Goal: Participate in discussion: Engage in conversation with other users on a specific topic

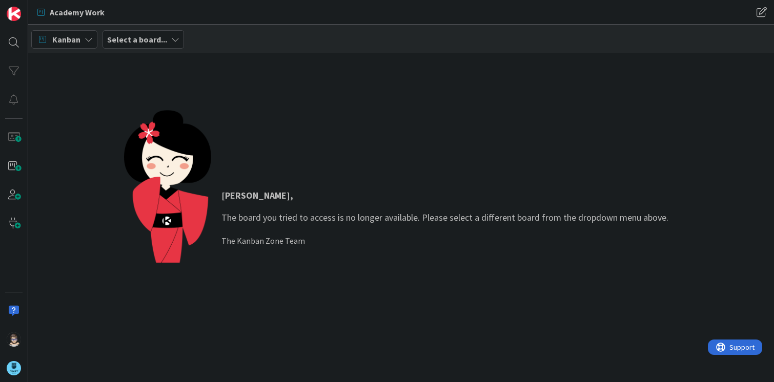
click at [171, 41] on icon at bounding box center [175, 39] width 8 height 8
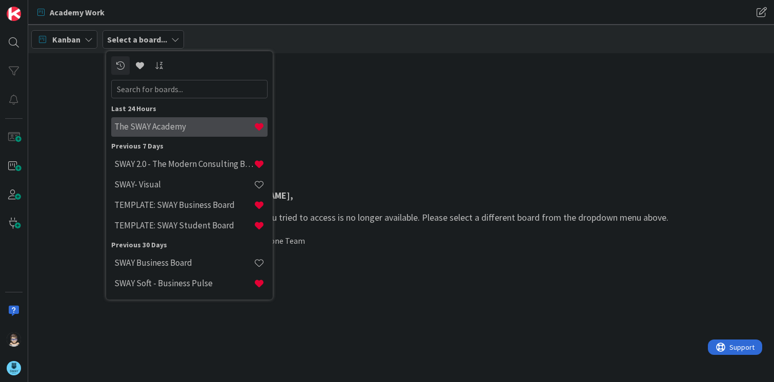
click at [162, 131] on h4 "The SWAY Academy" at bounding box center [183, 126] width 139 height 10
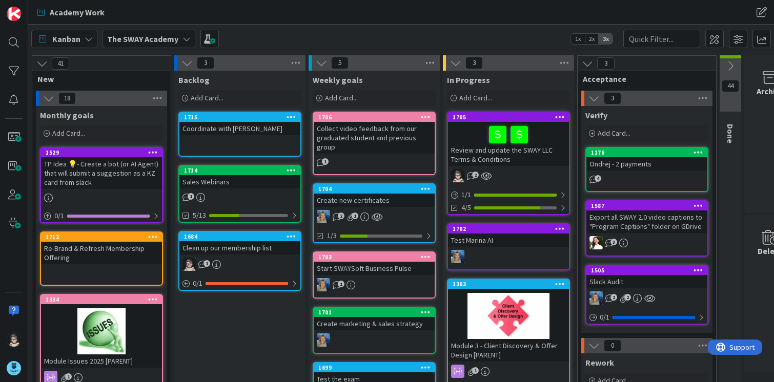
click at [183, 40] on icon at bounding box center [186, 39] width 8 height 8
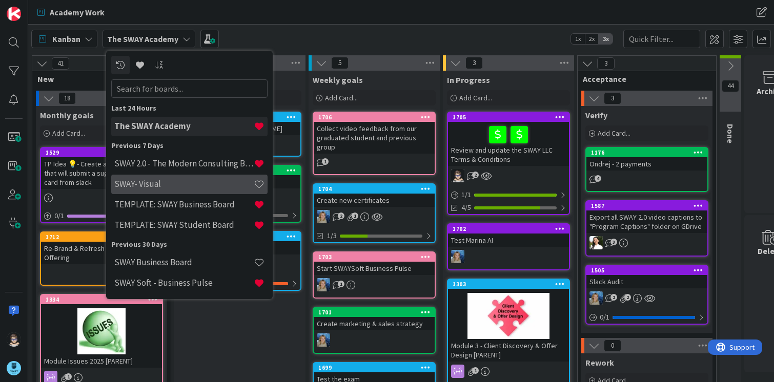
click at [156, 184] on h4 "SWAY- Visual" at bounding box center [183, 184] width 139 height 10
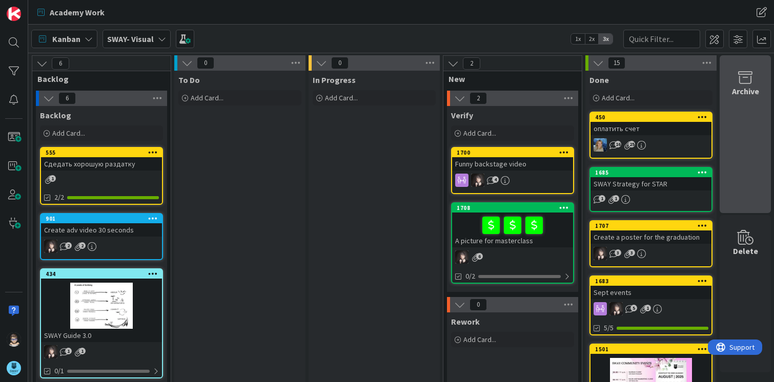
click at [743, 79] on icon at bounding box center [745, 78] width 39 height 14
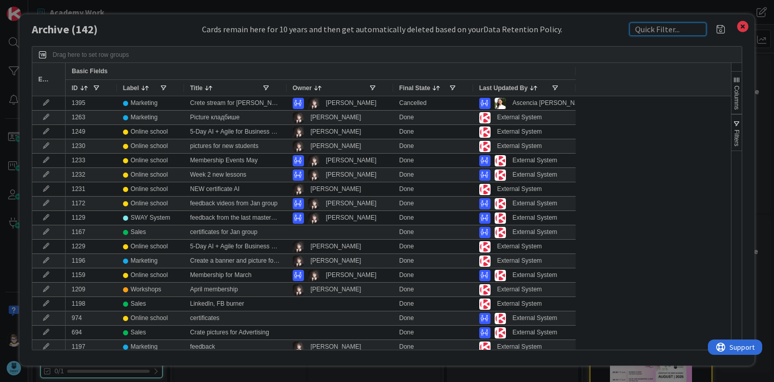
click at [647, 27] on input "text" at bounding box center [667, 29] width 77 height 13
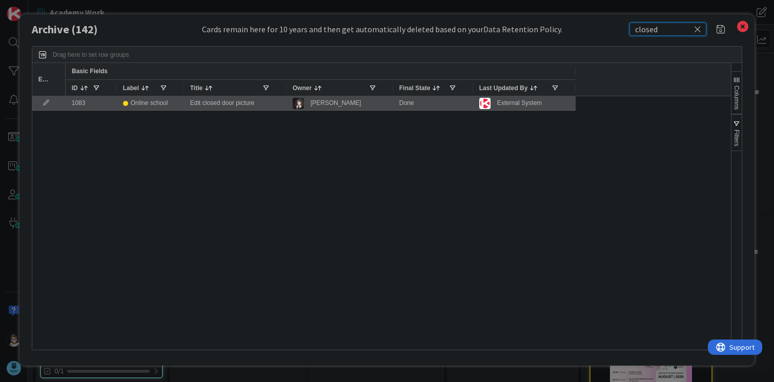
type input "closed"
click at [315, 102] on div "[PERSON_NAME]" at bounding box center [336, 103] width 51 height 13
click at [155, 102] on div "Online school" at bounding box center [149, 103] width 37 height 13
click at [79, 101] on div "1083" at bounding box center [91, 103] width 51 height 14
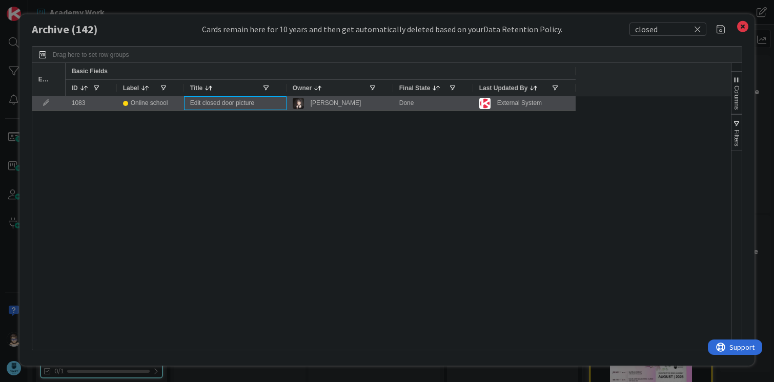
click at [197, 103] on div "Edit closed door picture" at bounding box center [235, 103] width 102 height 14
click at [511, 101] on div "External System" at bounding box center [519, 103] width 45 height 13
click at [392, 102] on div "[PERSON_NAME]" at bounding box center [339, 103] width 107 height 14
click at [151, 101] on div "Online school" at bounding box center [149, 103] width 37 height 13
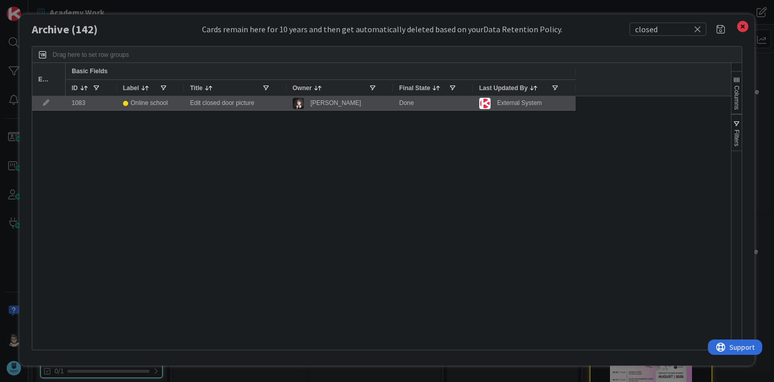
click at [45, 103] on icon at bounding box center [45, 103] width 15 height 6
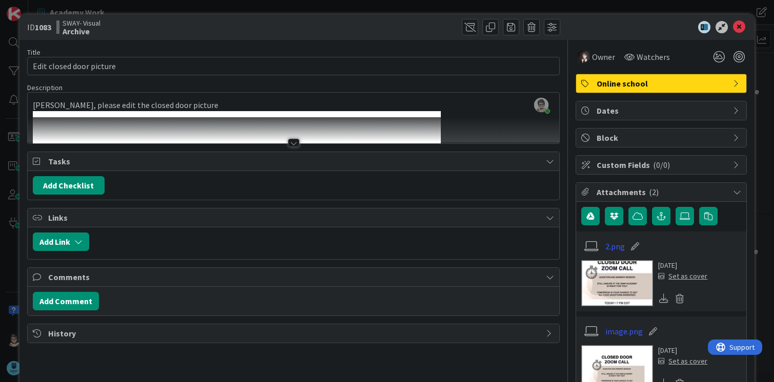
click at [289, 141] on div at bounding box center [293, 143] width 11 height 8
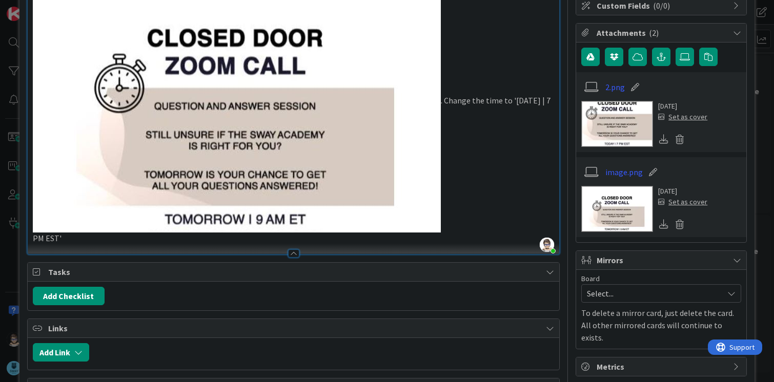
scroll to position [160, 0]
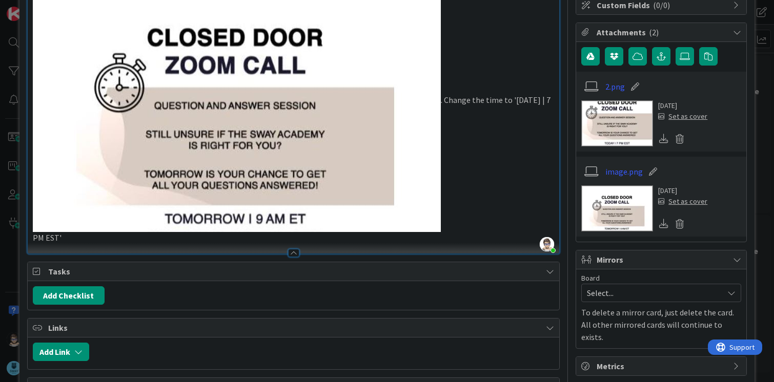
click at [606, 215] on img at bounding box center [617, 209] width 72 height 46
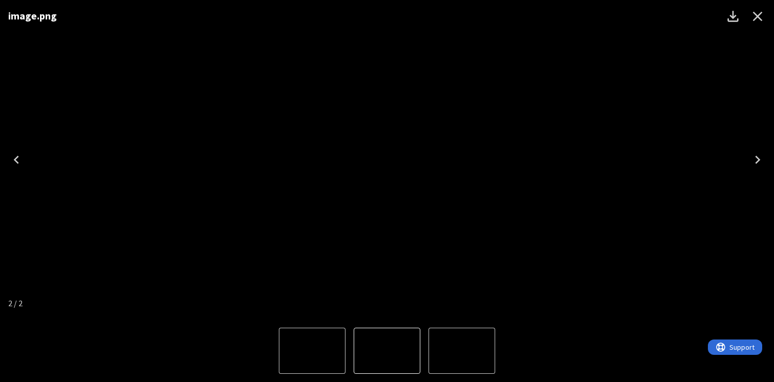
click at [755, 164] on icon "Next" at bounding box center [757, 160] width 16 height 16
click at [754, 160] on icon "Next" at bounding box center [757, 160] width 16 height 16
click at [728, 18] on icon "Download" at bounding box center [732, 16] width 11 height 11
click at [756, 17] on icon "Close" at bounding box center [757, 16] width 16 height 16
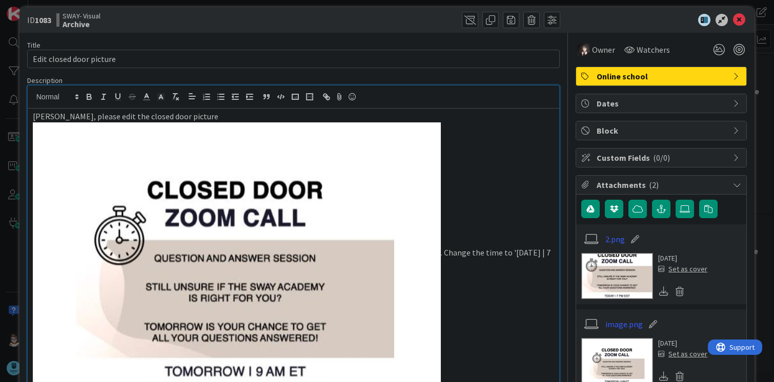
scroll to position [0, 0]
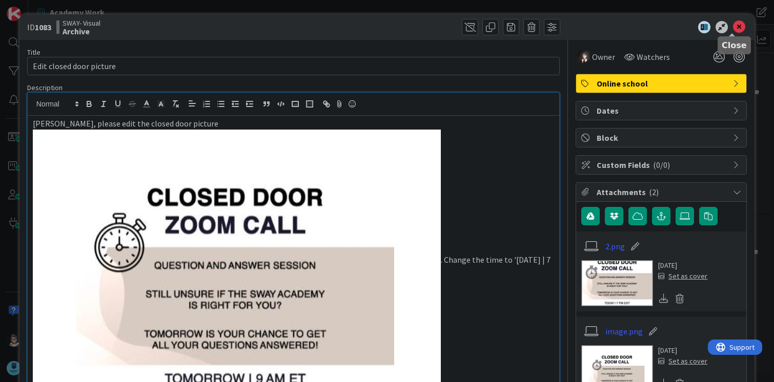
click at [733, 28] on icon at bounding box center [739, 27] width 12 height 12
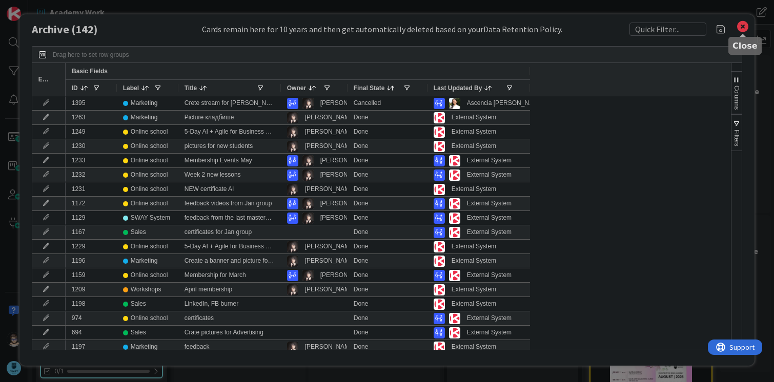
click at [739, 26] on icon at bounding box center [742, 26] width 13 height 14
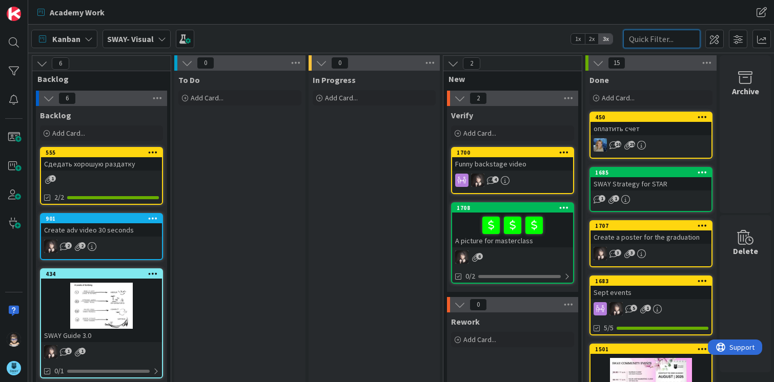
click at [648, 39] on input "text" at bounding box center [661, 39] width 77 height 18
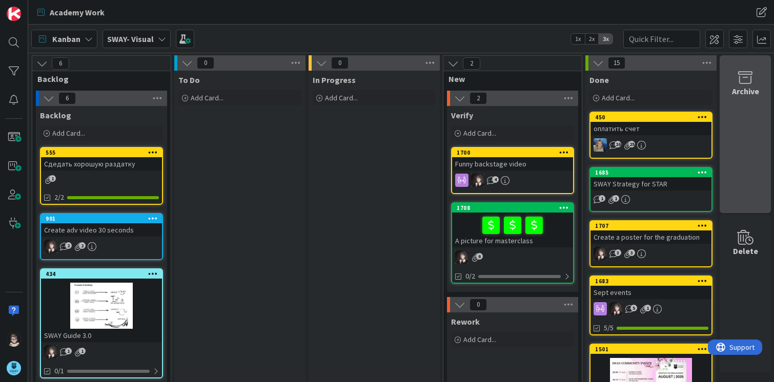
click at [741, 76] on icon at bounding box center [745, 78] width 39 height 14
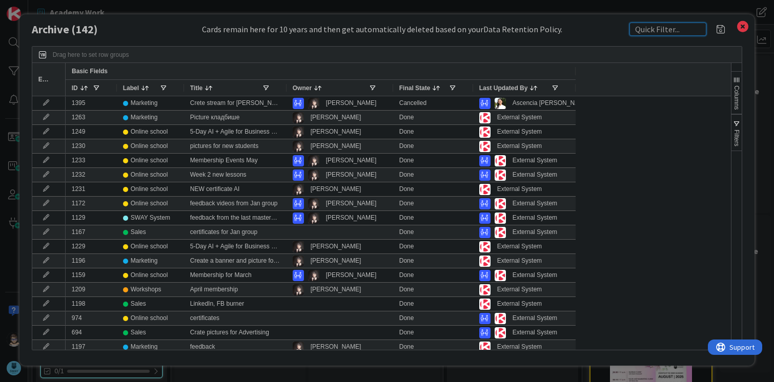
click at [655, 29] on input "text" at bounding box center [667, 29] width 77 height 13
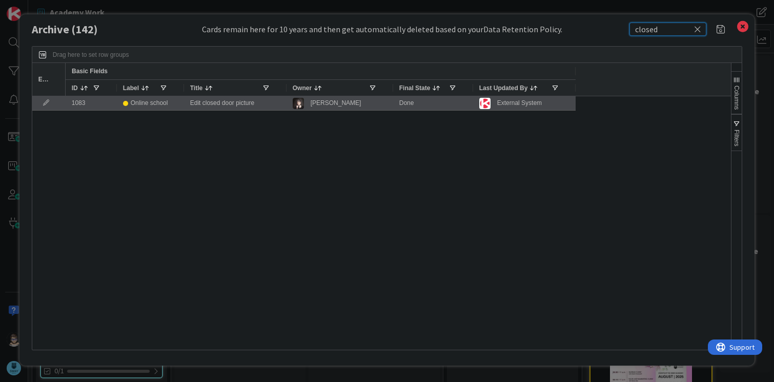
type input "closed"
click at [47, 105] on icon at bounding box center [45, 103] width 15 height 6
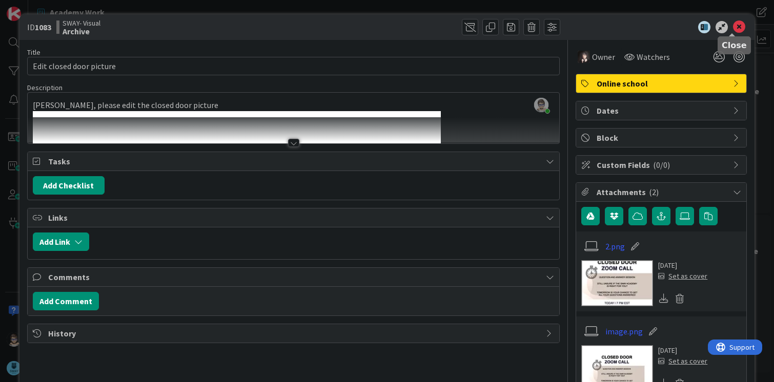
click at [733, 27] on icon at bounding box center [739, 27] width 12 height 12
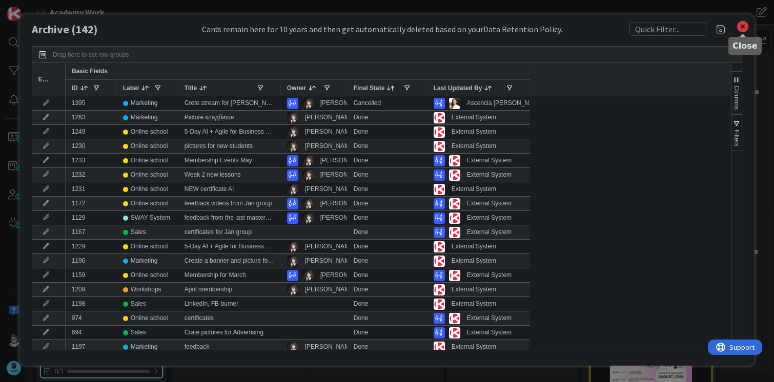
click at [747, 27] on icon at bounding box center [742, 26] width 13 height 14
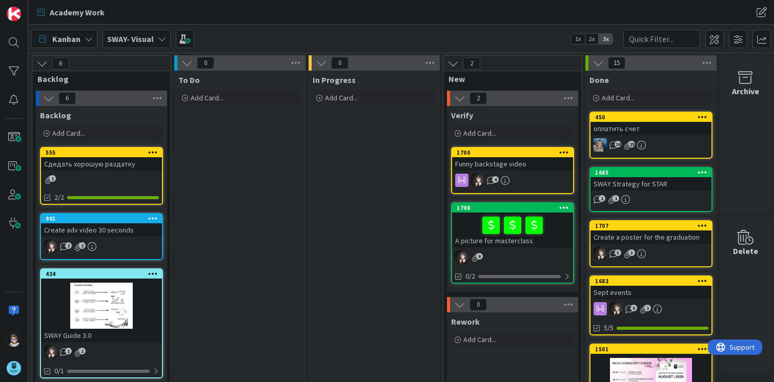
click at [159, 40] on icon at bounding box center [162, 39] width 8 height 8
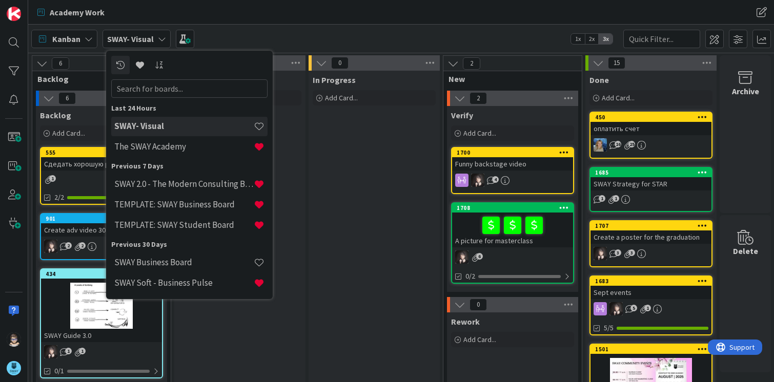
click at [163, 144] on h4 "The SWAY Academy" at bounding box center [183, 146] width 139 height 10
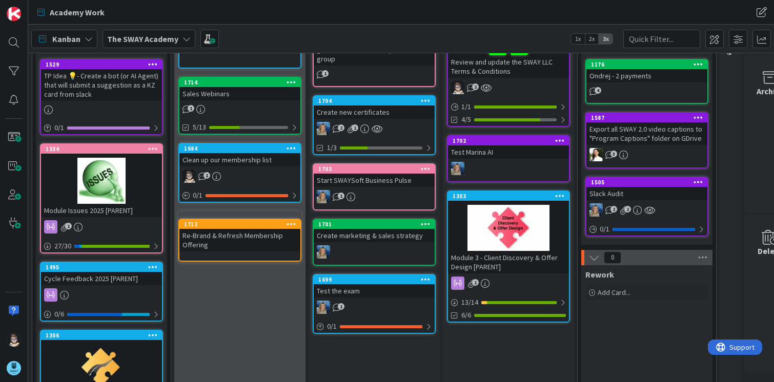
scroll to position [89, 0]
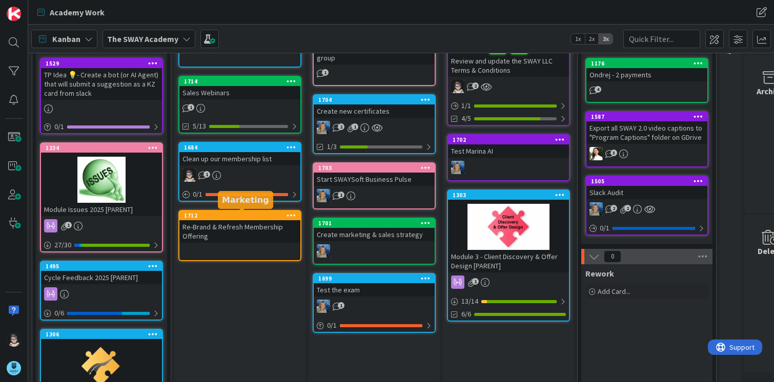
click at [246, 216] on div "1712" at bounding box center [242, 215] width 116 height 7
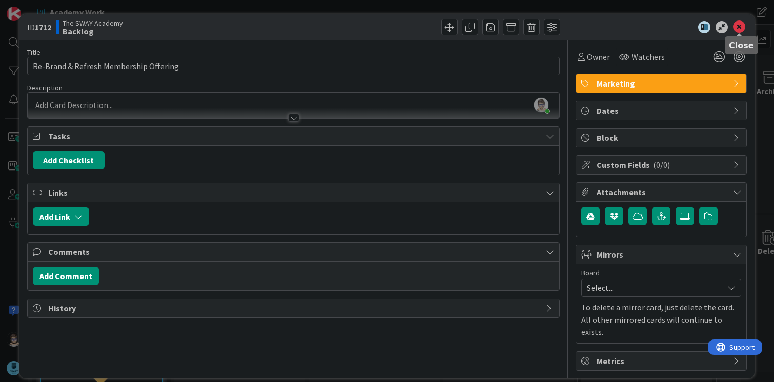
click at [736, 29] on icon at bounding box center [739, 27] width 12 height 12
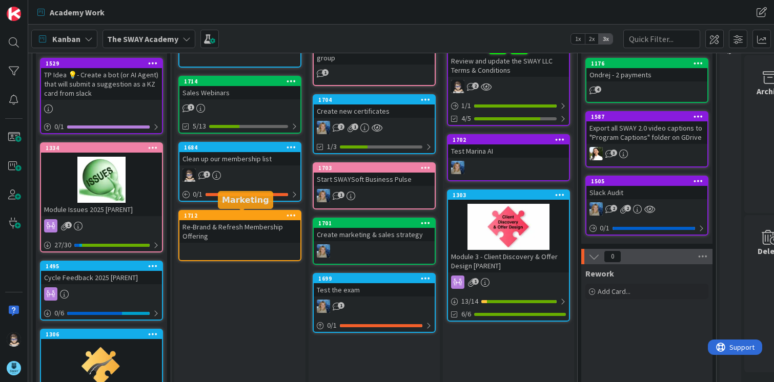
click at [257, 216] on div "1712" at bounding box center [242, 215] width 116 height 7
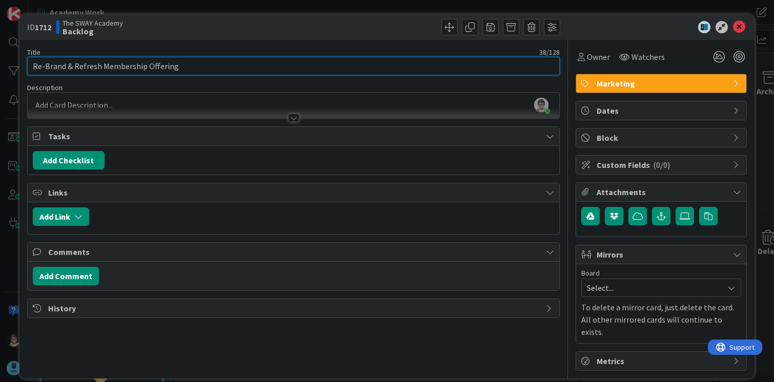
click at [51, 69] on input "Re-Brand & Refresh Membership Offering" at bounding box center [293, 66] width 533 height 18
type input "Re-Package & Refresh Membership Offering ++"
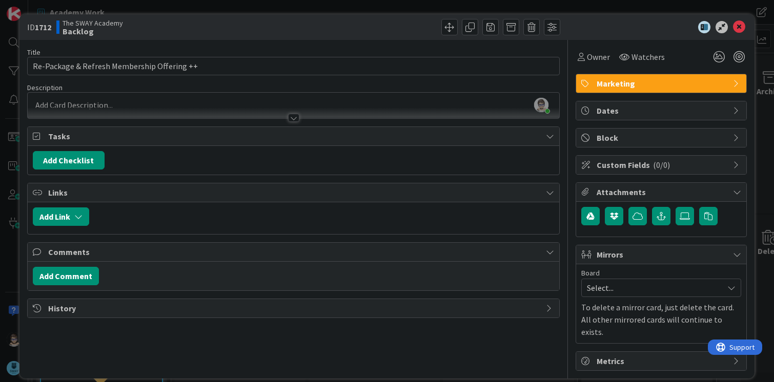
click at [295, 119] on div at bounding box center [293, 118] width 11 height 8
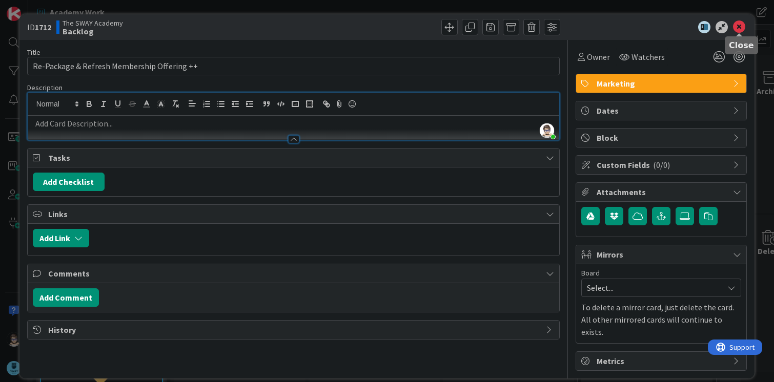
click at [739, 25] on icon at bounding box center [739, 27] width 12 height 12
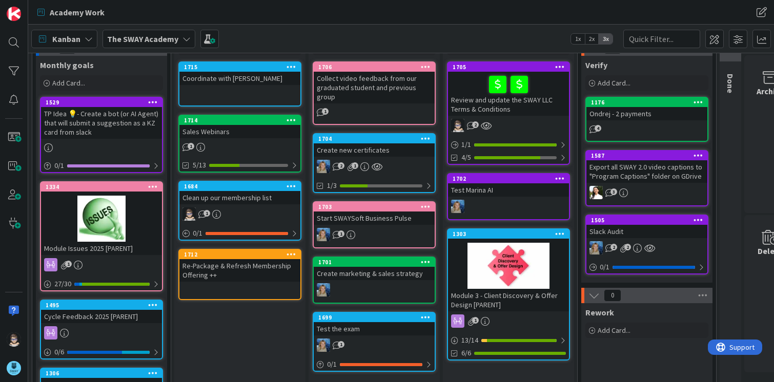
scroll to position [51, 0]
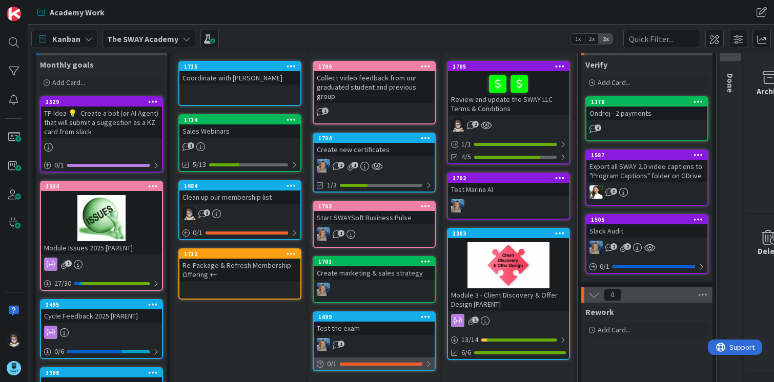
click at [411, 364] on div at bounding box center [381, 364] width 83 height 3
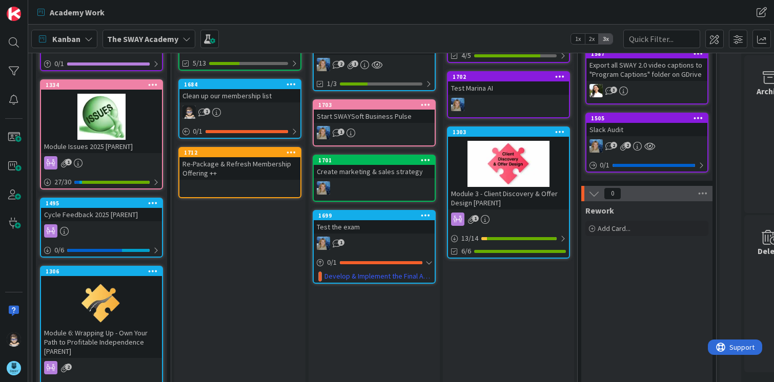
scroll to position [153, 0]
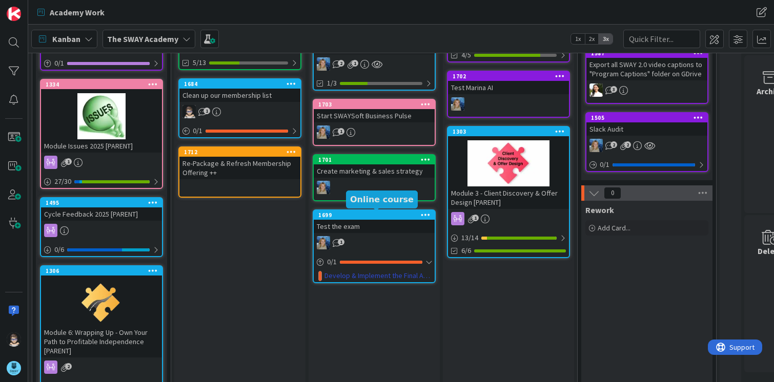
click at [391, 216] on div "1699" at bounding box center [376, 215] width 116 height 7
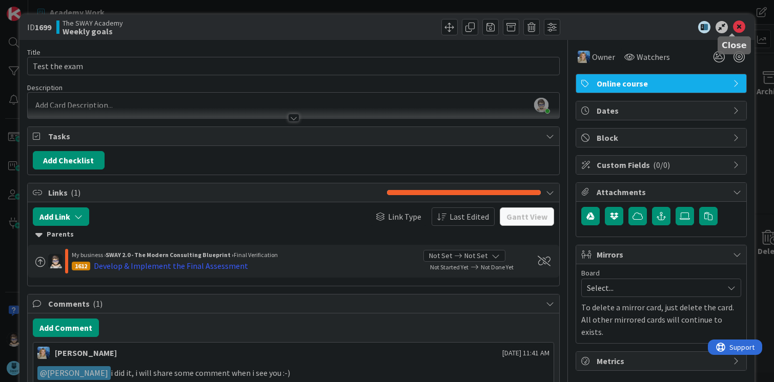
click at [733, 28] on icon at bounding box center [739, 27] width 12 height 12
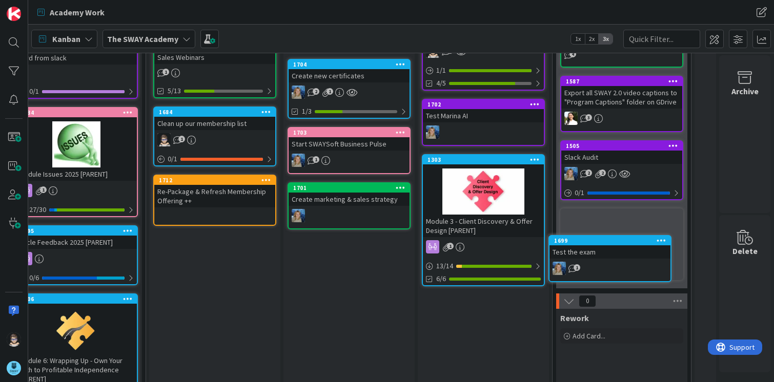
scroll to position [126, 33]
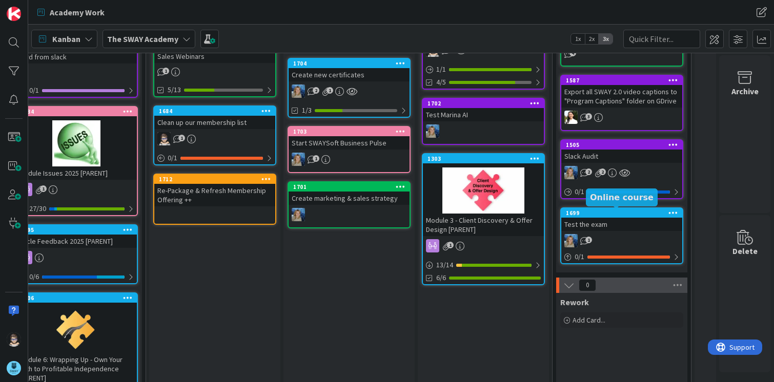
click at [606, 216] on div "1699" at bounding box center [624, 213] width 116 height 7
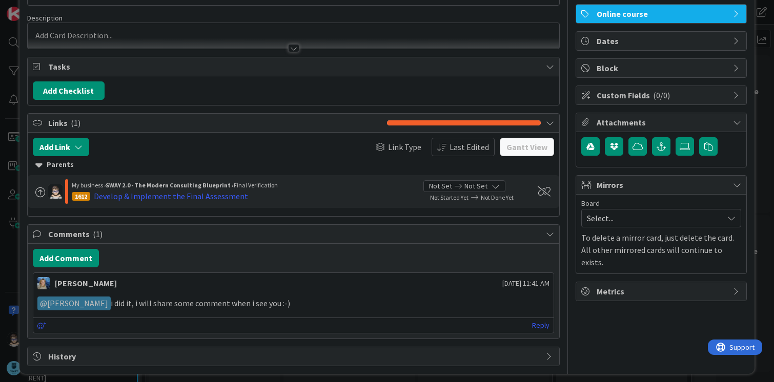
scroll to position [76, 0]
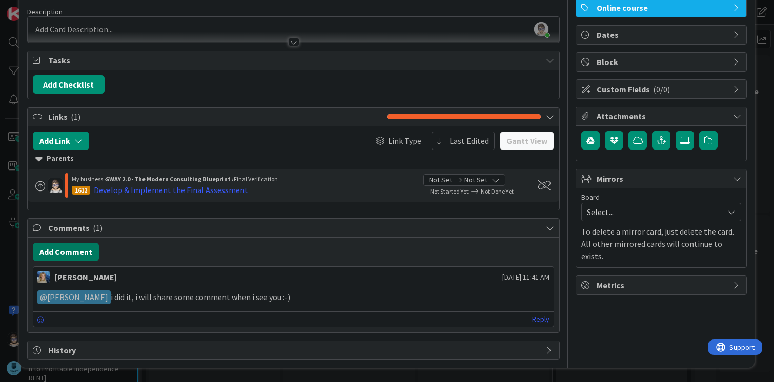
click at [65, 243] on button "Add Comment" at bounding box center [66, 252] width 66 height 18
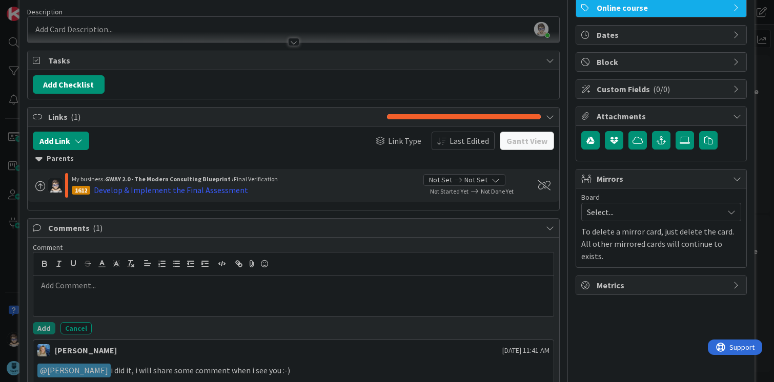
click at [138, 278] on div at bounding box center [293, 296] width 521 height 41
click at [38, 328] on button "Add" at bounding box center [44, 328] width 23 height 12
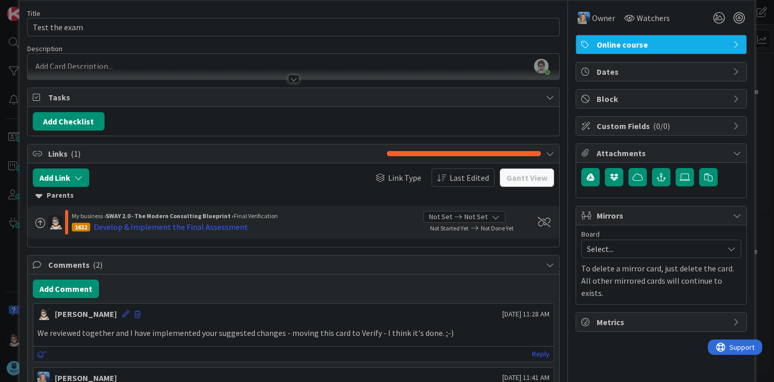
scroll to position [0, 0]
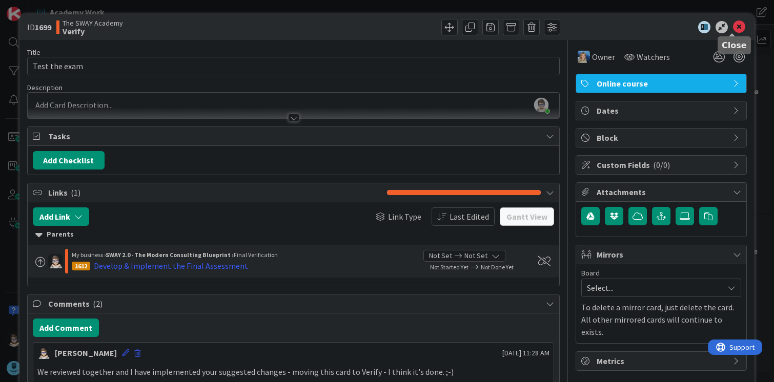
click at [733, 27] on icon at bounding box center [739, 27] width 12 height 12
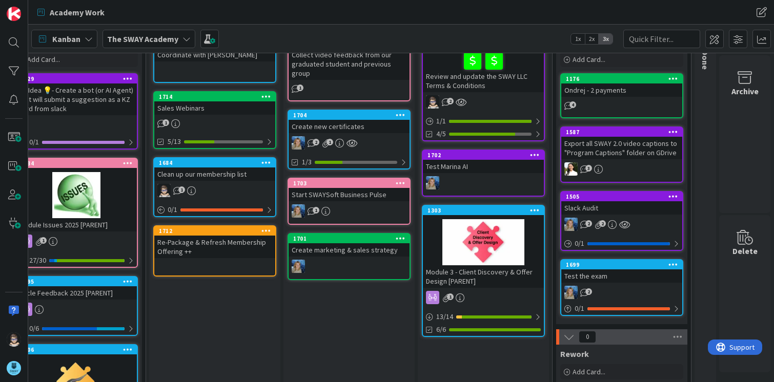
scroll to position [74, 33]
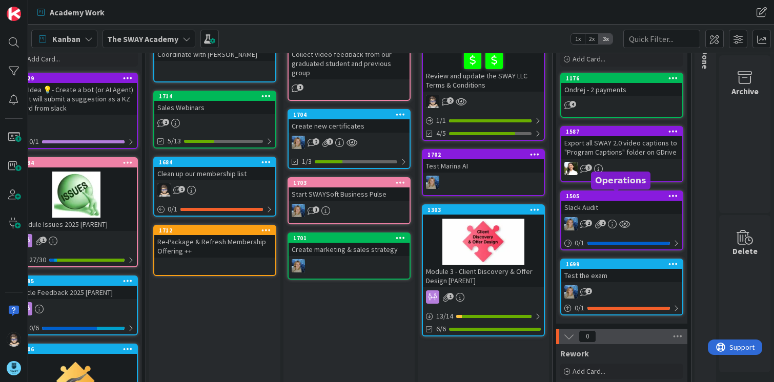
click at [629, 199] on div "1505" at bounding box center [624, 196] width 116 height 7
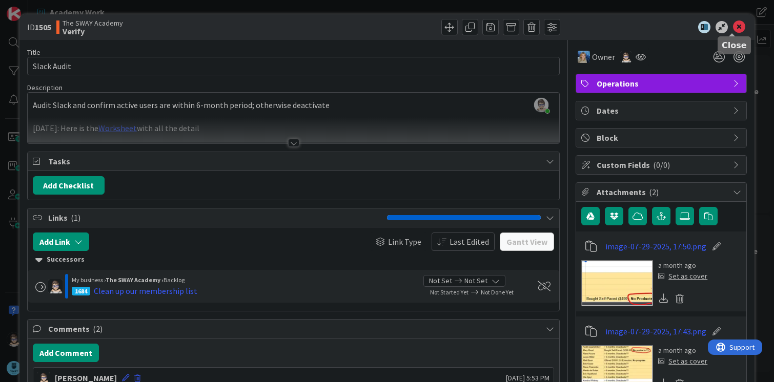
click at [733, 26] on icon at bounding box center [739, 27] width 12 height 12
